Goal: Book appointment/travel/reservation

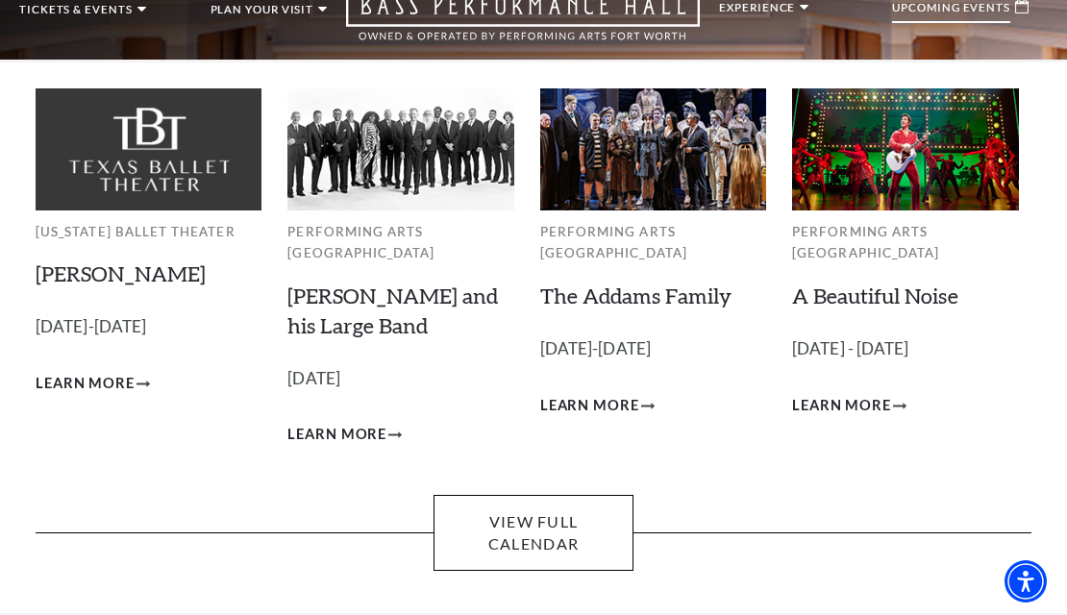
scroll to position [91, 0]
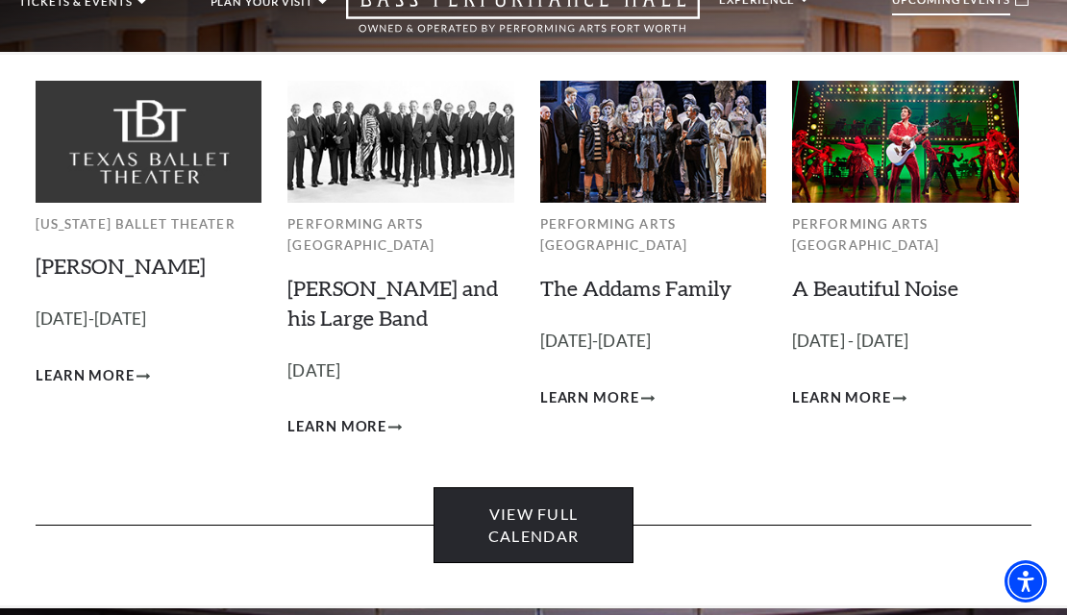
click at [580, 515] on link "View Full Calendar" at bounding box center [533, 526] width 199 height 76
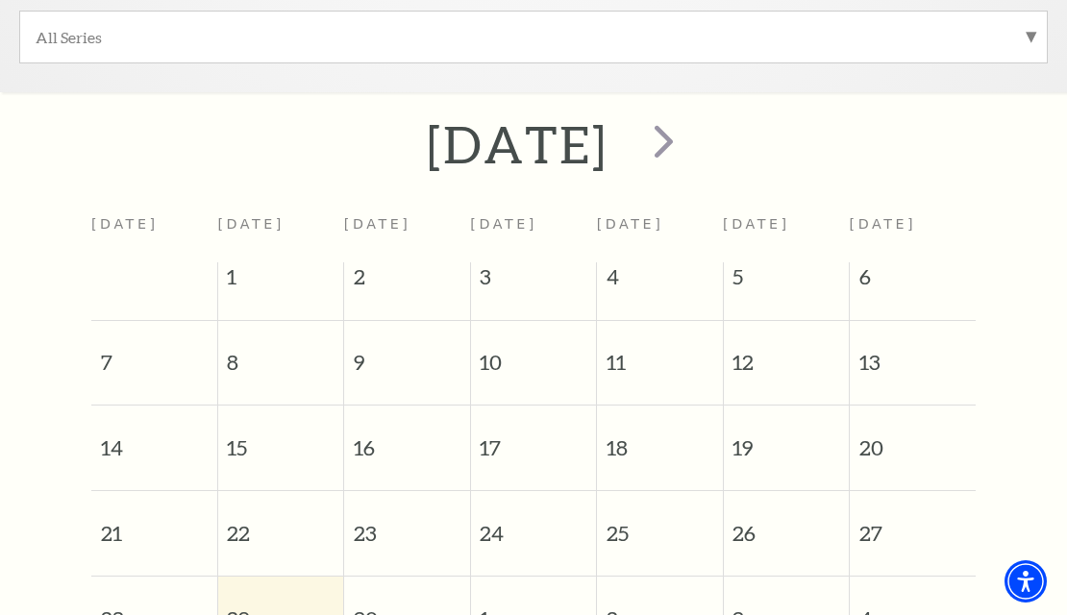
scroll to position [648, 0]
click at [691, 148] on span "next" at bounding box center [664, 141] width 55 height 55
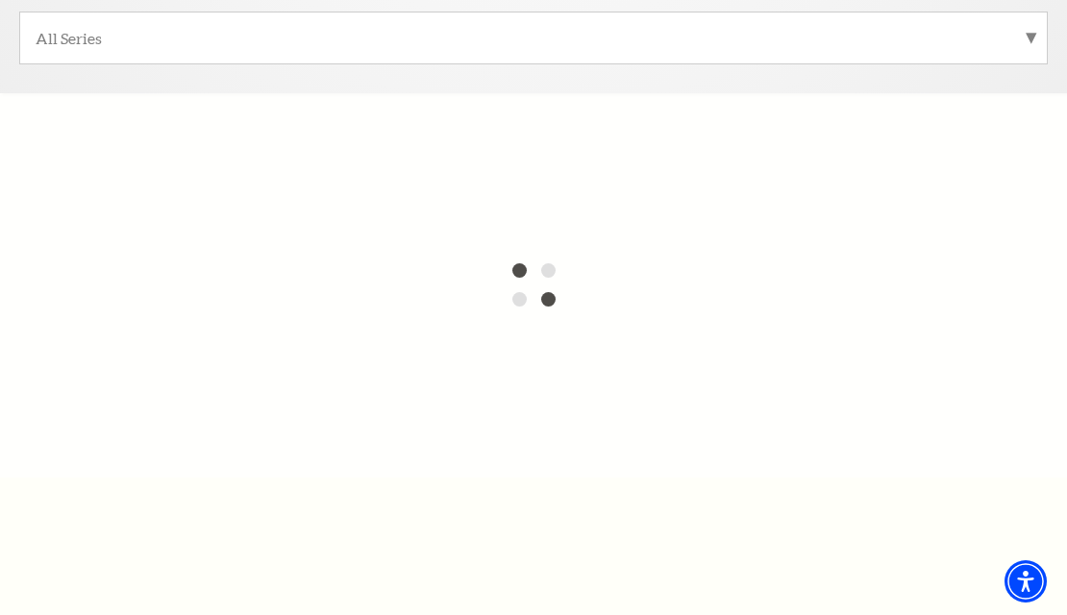
click at [826, 34] on label "All Series" at bounding box center [534, 38] width 996 height 20
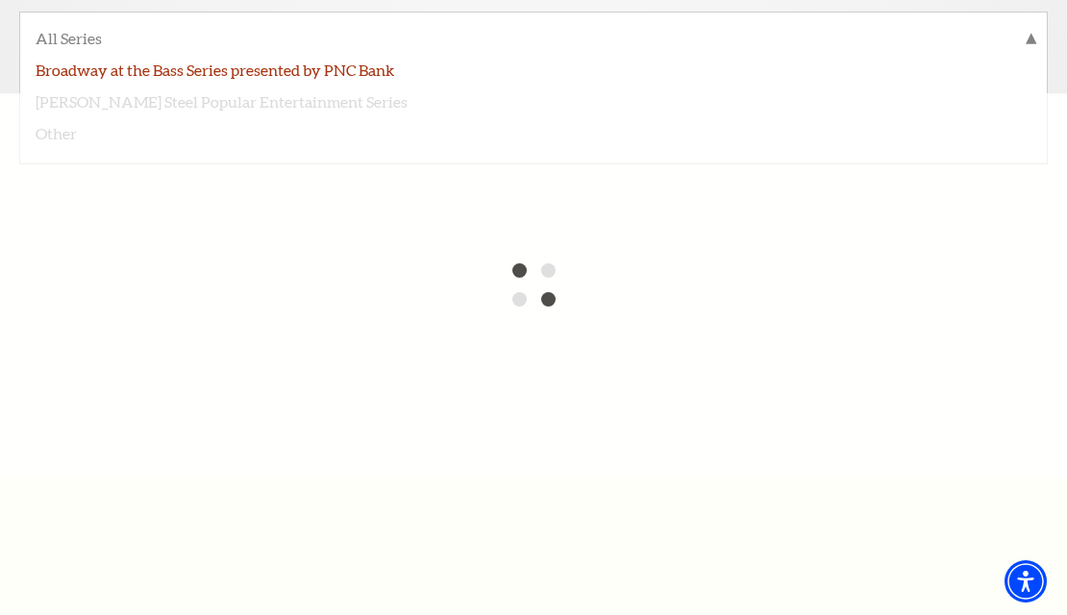
click at [297, 64] on label "Broadway at the Bass Series presented by PNC Bank" at bounding box center [534, 69] width 996 height 32
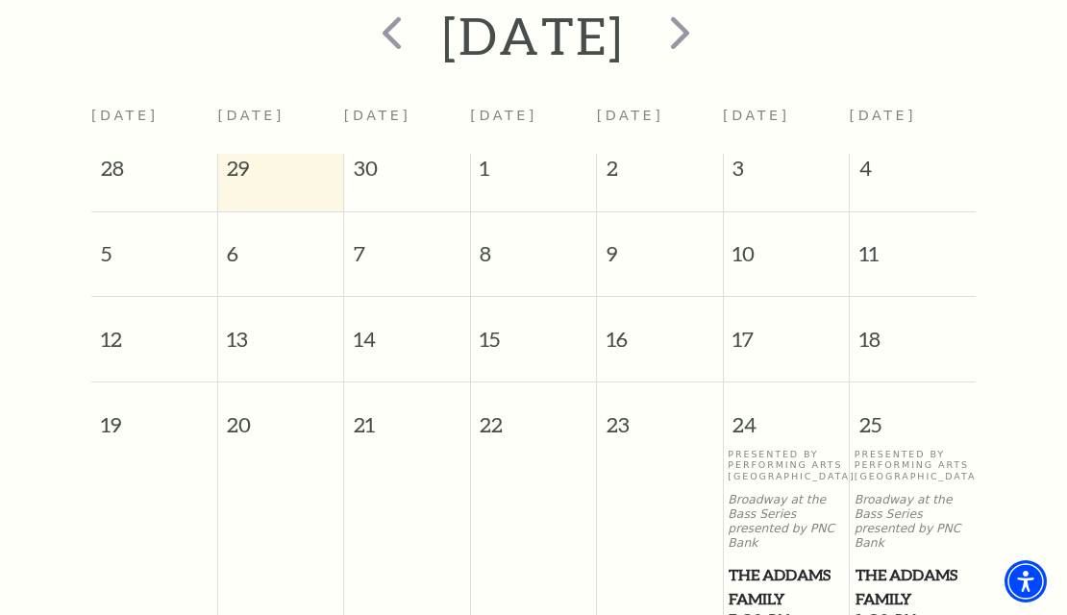
scroll to position [752, 0]
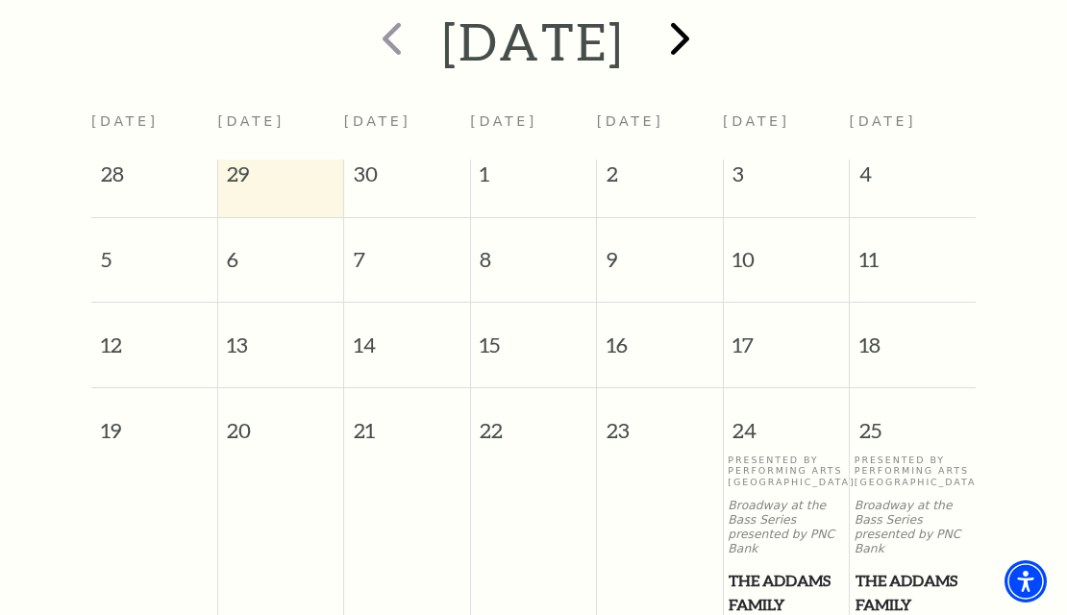
click at [708, 37] on span "next" at bounding box center [680, 38] width 55 height 55
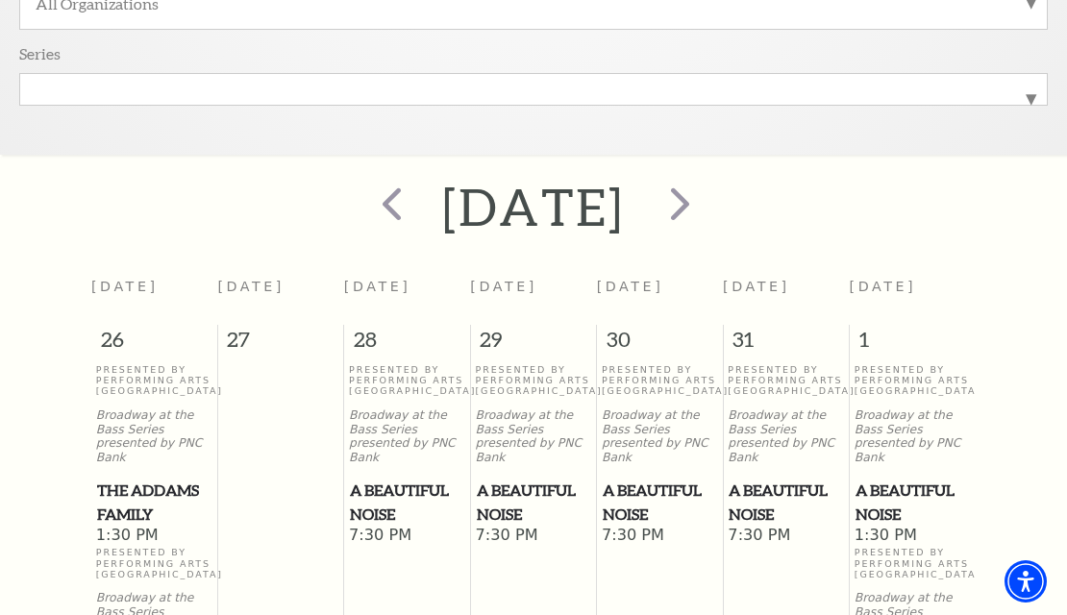
scroll to position [585, 0]
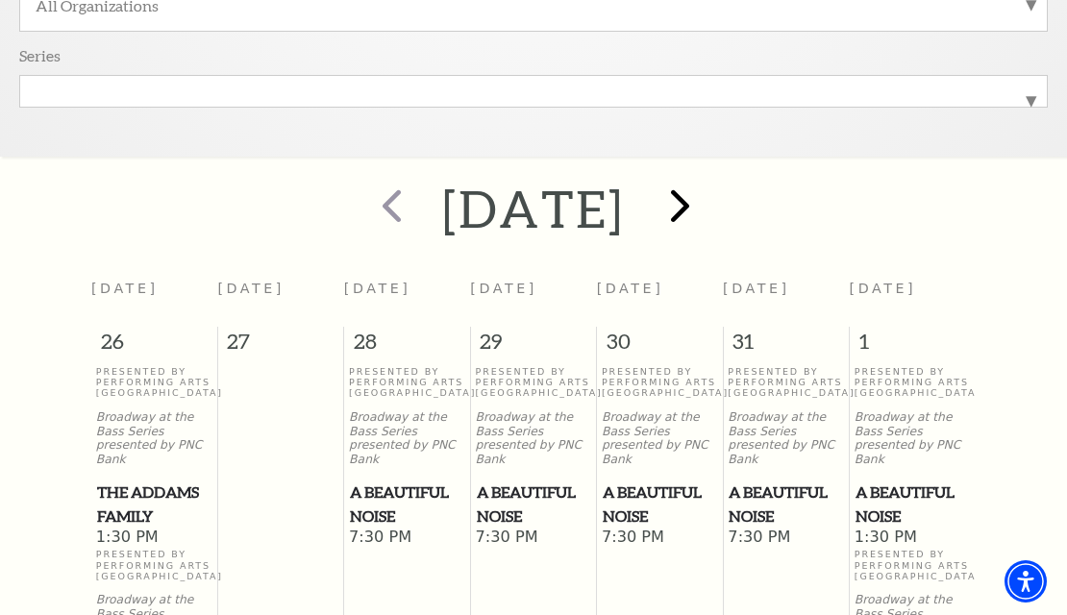
click at [708, 211] on span "next" at bounding box center [680, 205] width 55 height 55
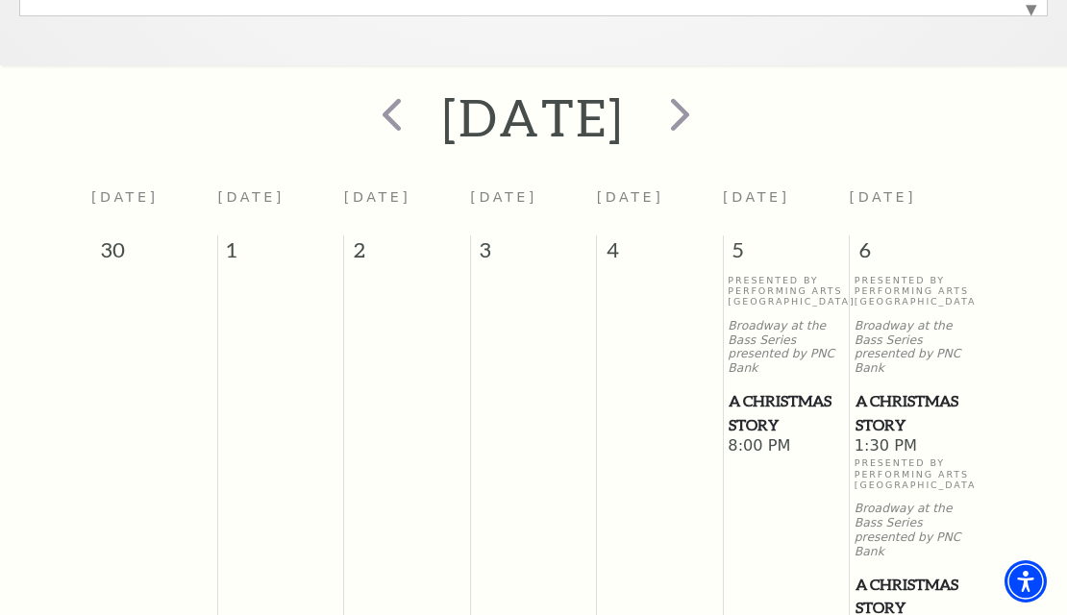
scroll to position [647, 0]
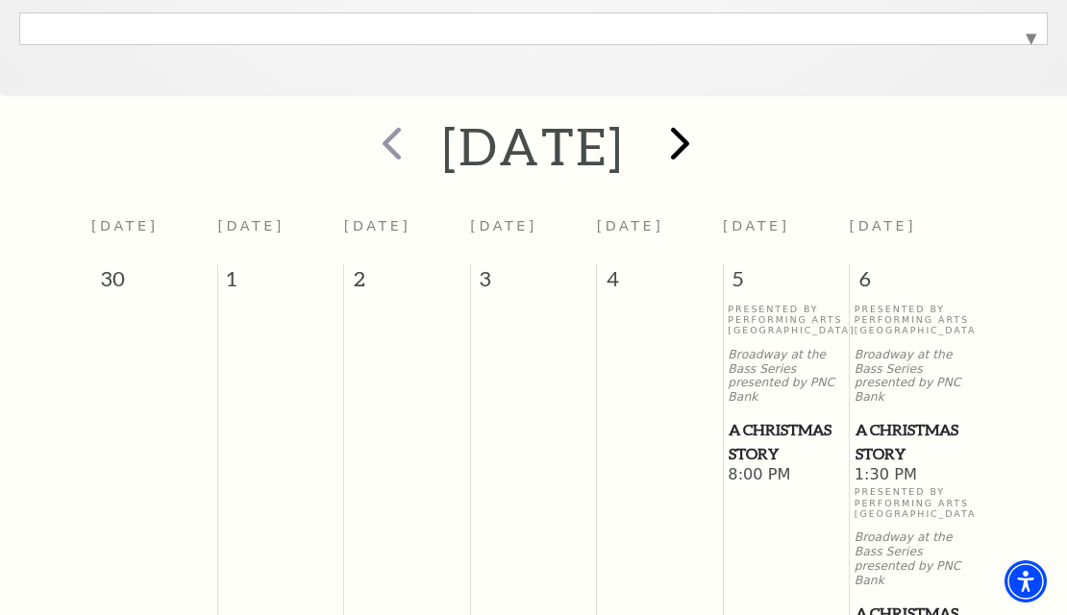
click at [708, 142] on span "next" at bounding box center [680, 142] width 55 height 55
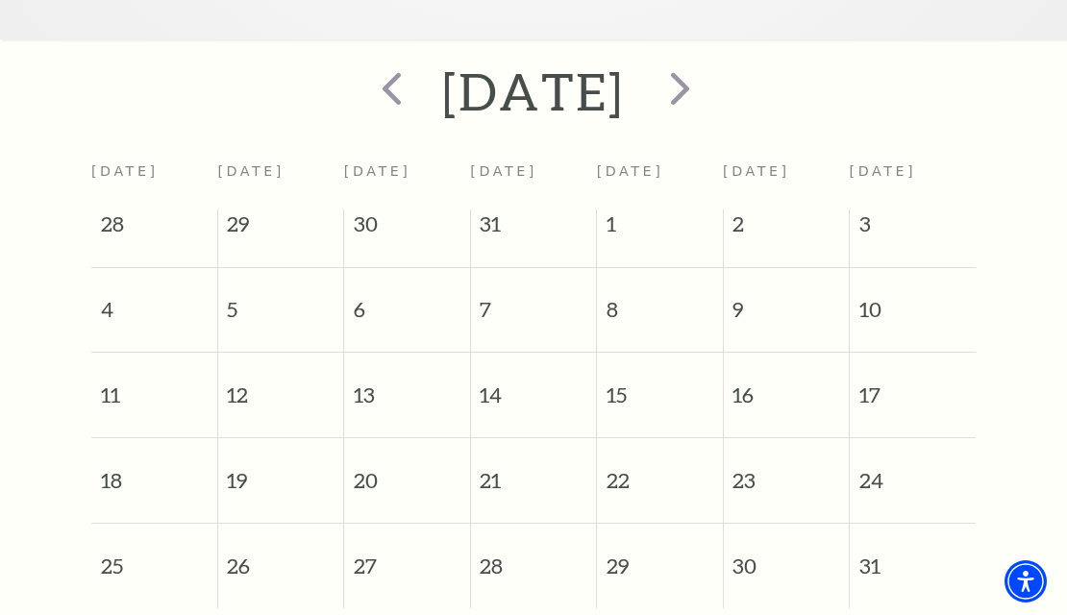
scroll to position [701, 0]
click at [708, 90] on span "next" at bounding box center [680, 89] width 55 height 55
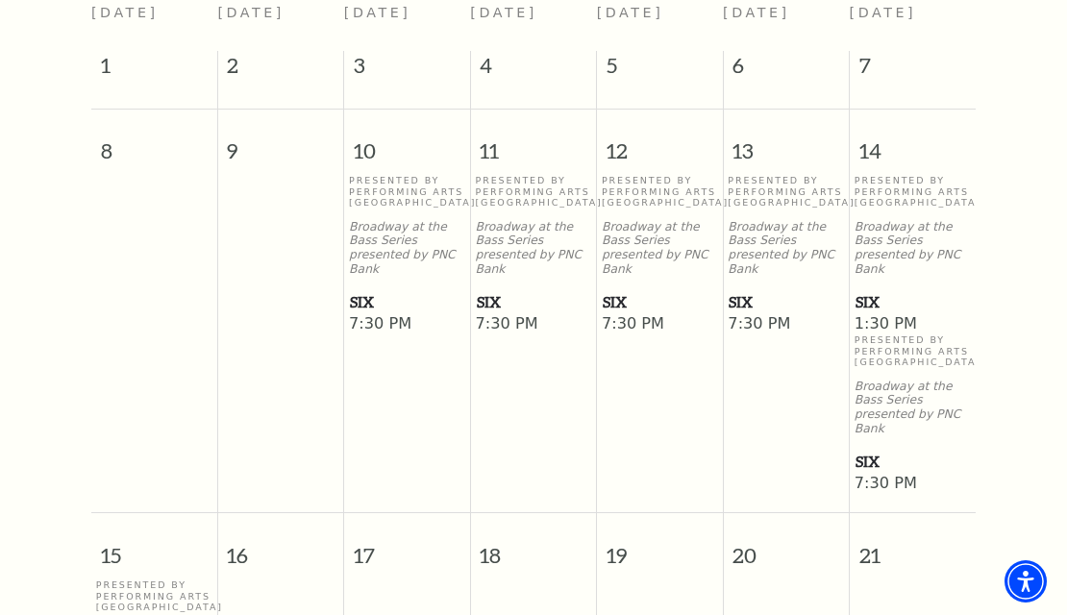
scroll to position [863, 0]
click at [878, 302] on span "SIX" at bounding box center [913, 300] width 114 height 24
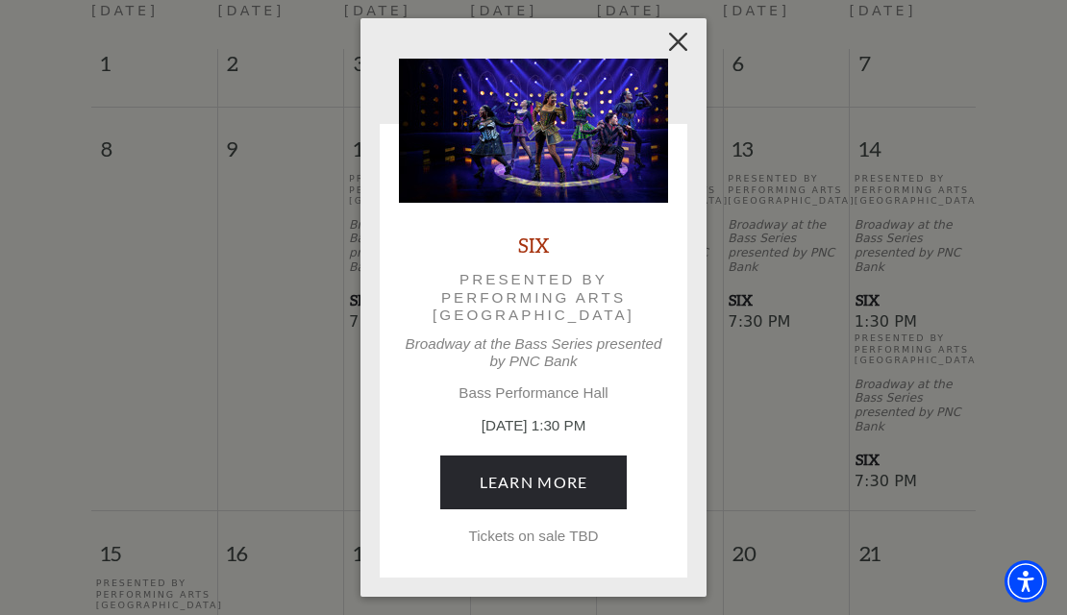
click at [678, 41] on button "Close" at bounding box center [679, 41] width 37 height 37
